Goal: Contribute content: Add original content to the website for others to see

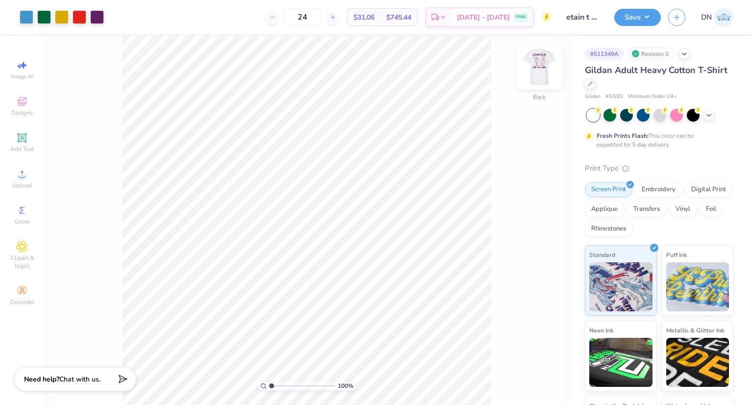
click at [539, 69] on img at bounding box center [539, 66] width 39 height 39
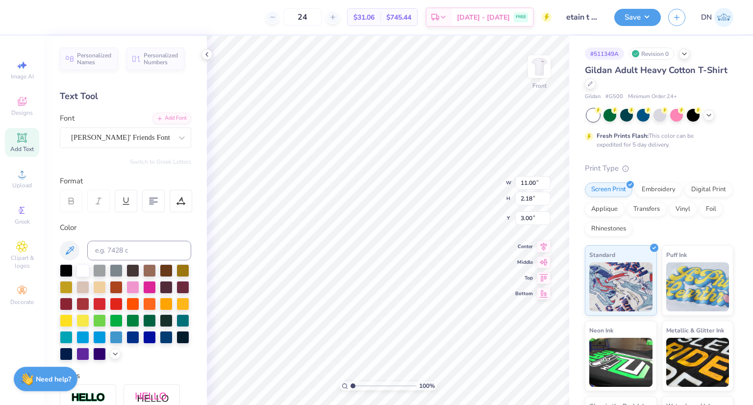
scroll to position [8, 2]
type textarea "skeet. rave."
type input "10.73"
type input "1.40"
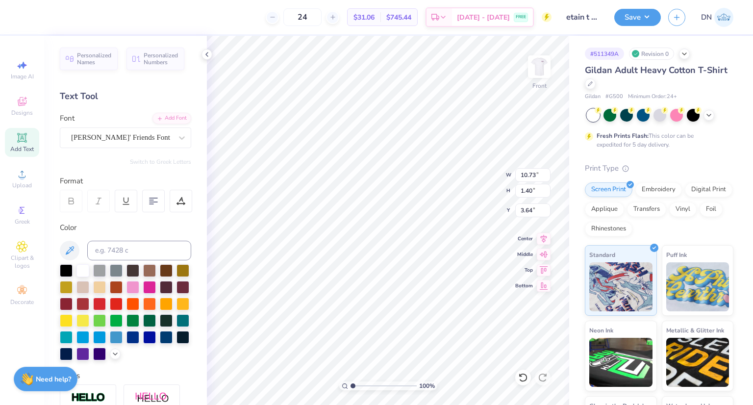
type input "3.64"
type textarea "Fundraise. Entertain"
type input "10.18"
type input "0.86"
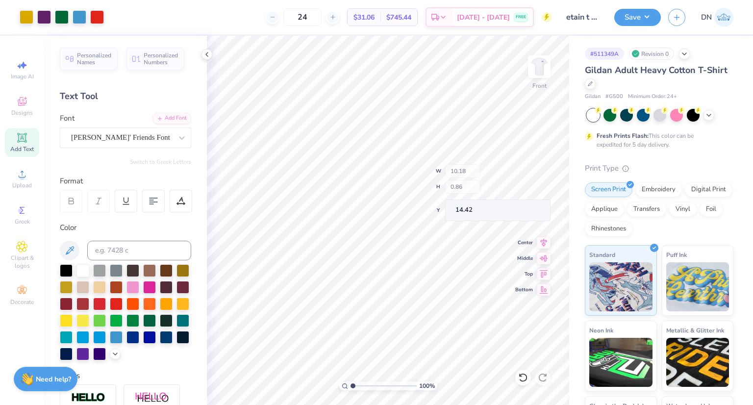
type input "14.42"
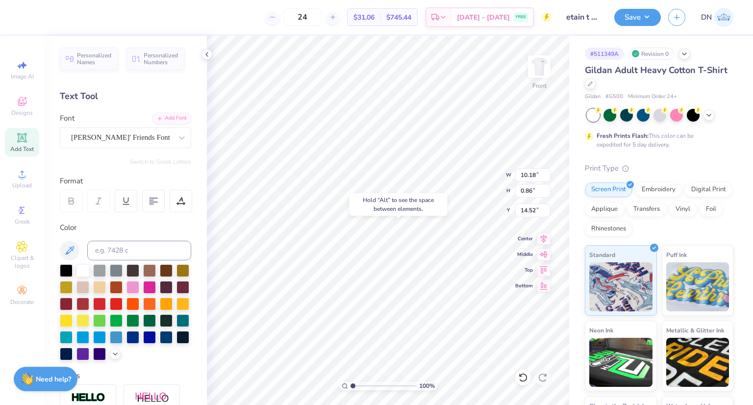
type input "14.52"
type input "11.02"
type input "0.93"
type input "14.45"
click at [543, 235] on icon at bounding box center [544, 237] width 14 height 12
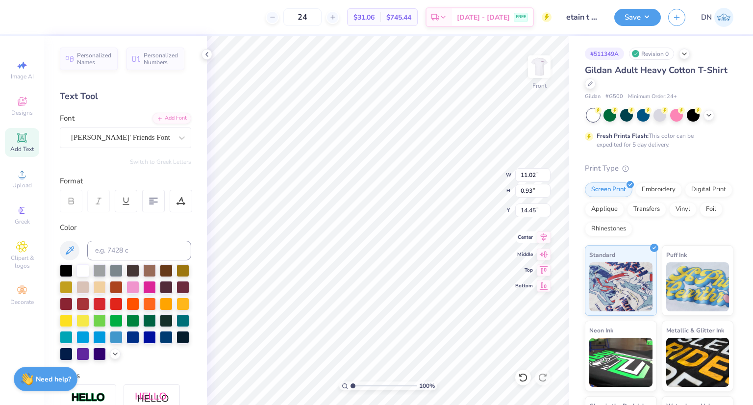
type input "16.02"
type input "10.44"
type input "9.27"
type input "6.28"
type input "10.73"
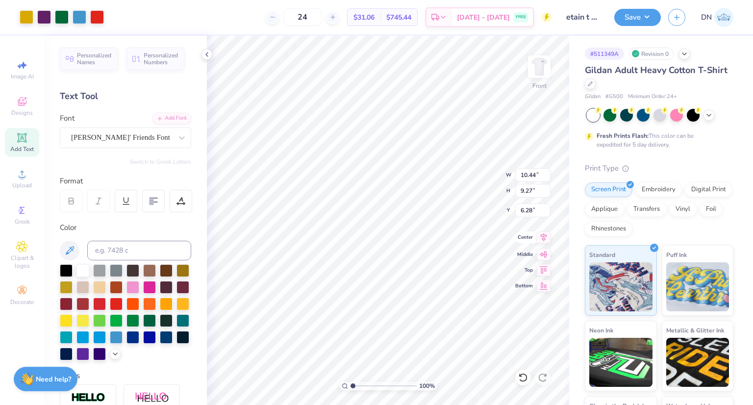
type input "1.40"
type input "3.64"
type input "4.93"
type textarea "skeet. rave. Fundraise"
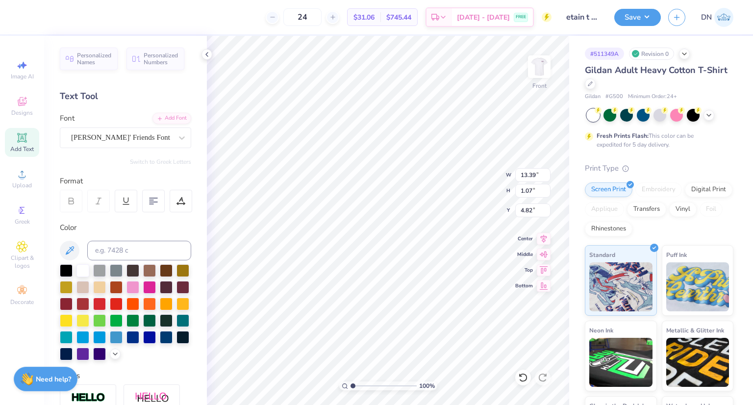
scroll to position [8, 1]
type textarea "skeet. rave. Fundraise."
type input "12.39"
type input "0.99"
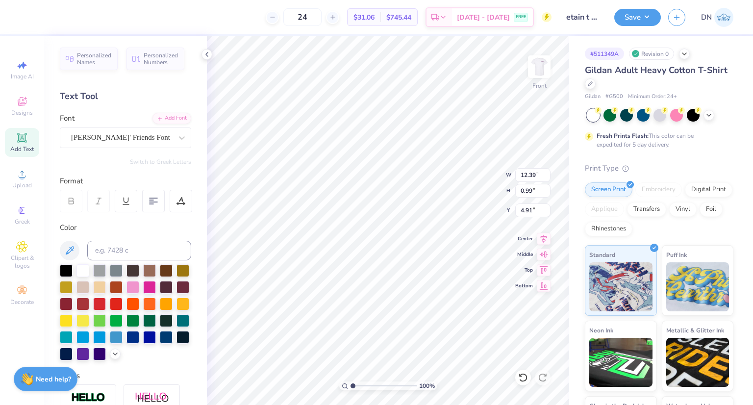
type input "4.91"
click at [540, 234] on icon at bounding box center [544, 237] width 14 height 12
type textarea "Entertain"
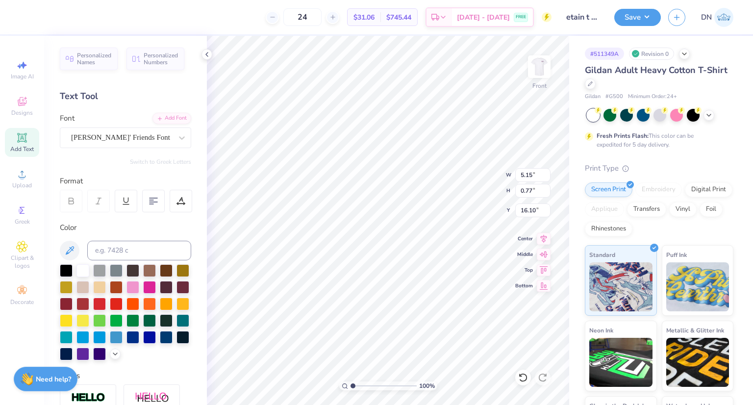
type input "5.15"
type input "0.77"
type input "16.10"
type textarea "Entertain."
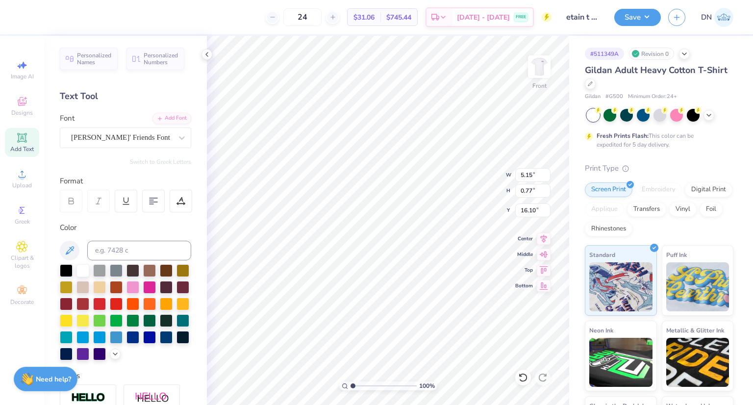
scroll to position [8, 2]
click at [542, 235] on icon at bounding box center [544, 237] width 14 height 12
click at [539, 71] on img at bounding box center [539, 66] width 39 height 39
click at [539, 71] on img at bounding box center [539, 67] width 20 height 20
click at [545, 71] on img at bounding box center [539, 66] width 39 height 39
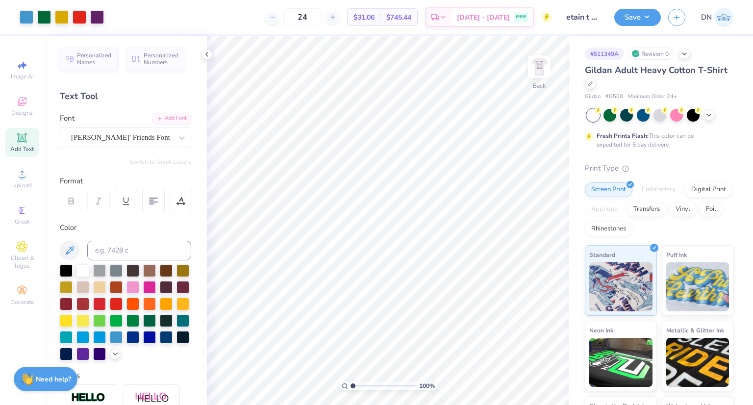
click at [545, 71] on img at bounding box center [539, 67] width 20 height 20
type textarea "skeet. rave. fundraise."
click at [540, 71] on img at bounding box center [539, 66] width 39 height 39
click at [625, 20] on button "Save" at bounding box center [637, 15] width 47 height 17
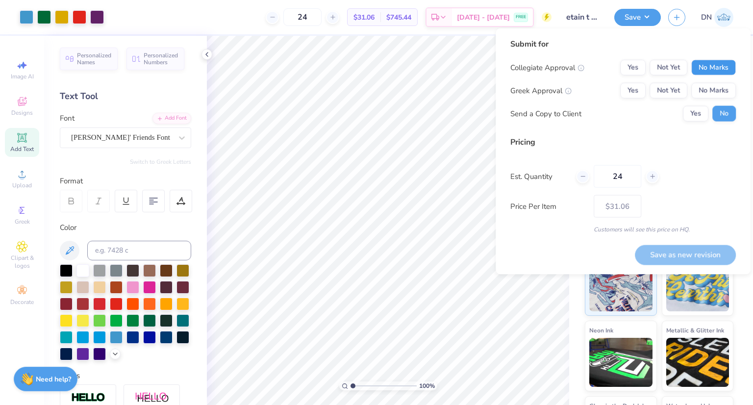
click at [716, 72] on button "No Marks" at bounding box center [713, 68] width 45 height 16
click at [720, 84] on button "No Marks" at bounding box center [713, 91] width 45 height 16
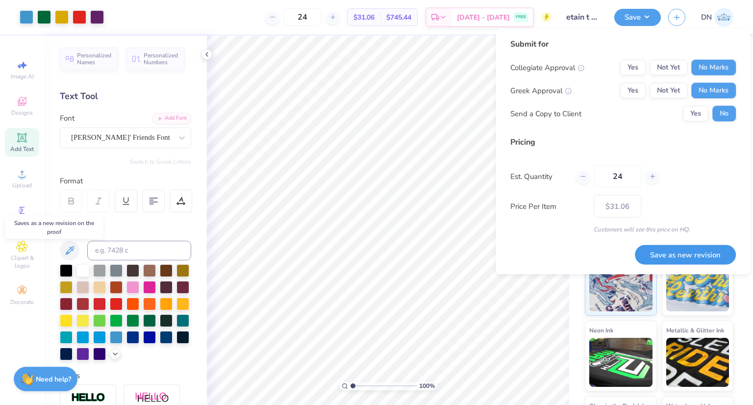
click at [671, 256] on button "Save as new revision" at bounding box center [685, 255] width 101 height 20
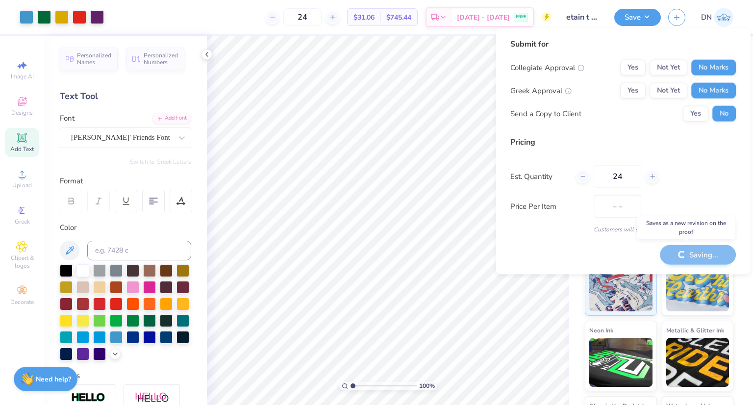
type input "$31.06"
